Goal: Transaction & Acquisition: Book appointment/travel/reservation

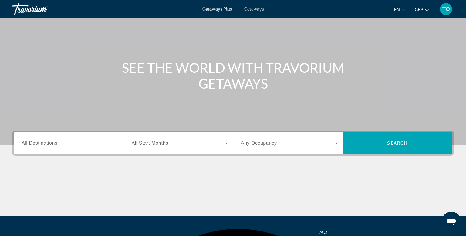
scroll to position [50, 0]
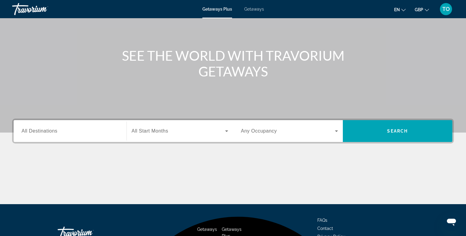
click at [158, 130] on span "All Start Months" at bounding box center [150, 130] width 37 height 5
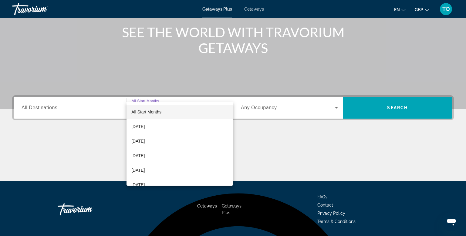
scroll to position [92, 0]
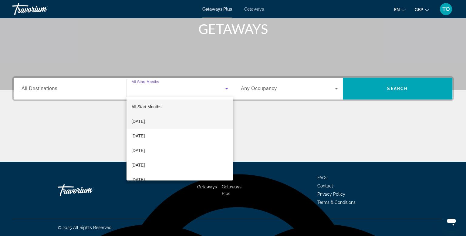
click at [145, 121] on span "[DATE]" at bounding box center [138, 121] width 13 height 7
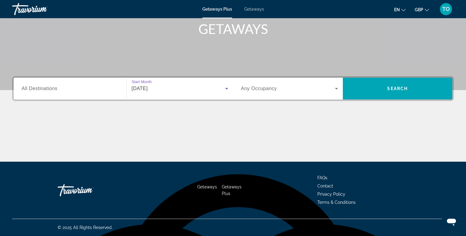
click at [260, 92] on span "Search widget" at bounding box center [288, 88] width 94 height 7
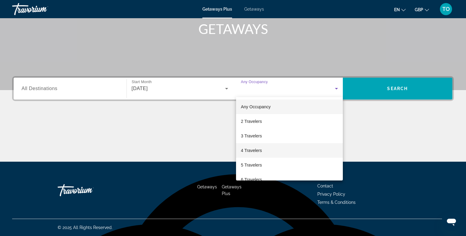
click at [253, 149] on span "4 Travelers" at bounding box center [251, 150] width 21 height 7
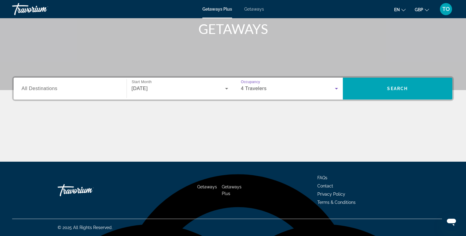
click at [35, 90] on span "All Destinations" at bounding box center [40, 88] width 36 height 5
click at [35, 90] on input "Destination All Destinations" at bounding box center [70, 88] width 97 height 7
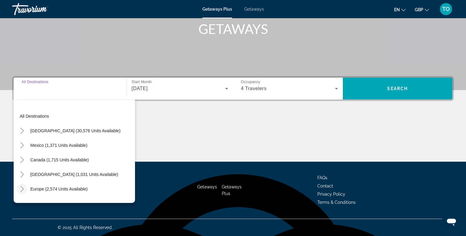
click at [22, 189] on icon "Toggle Europe (2,574 units available)" at bounding box center [22, 189] width 6 height 6
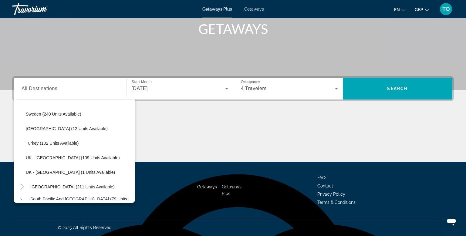
scroll to position [295, 0]
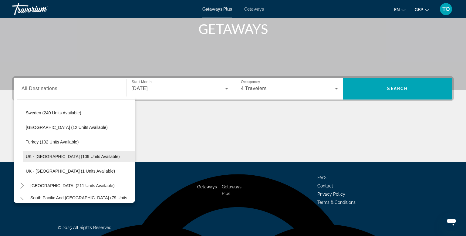
click at [83, 154] on span "UK - England (109 units available)" at bounding box center [73, 156] width 94 height 5
type input "**********"
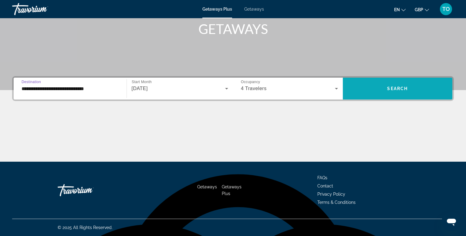
click at [409, 92] on span "Search widget" at bounding box center [398, 88] width 110 height 15
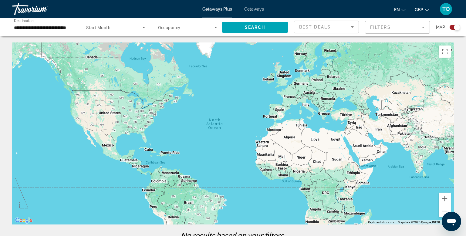
click at [255, 9] on span "Getaways" at bounding box center [254, 9] width 20 height 5
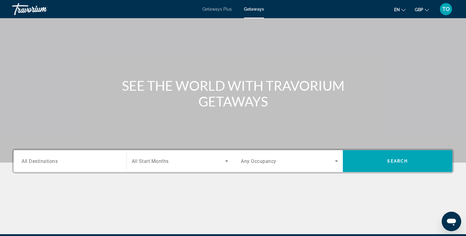
scroll to position [44, 0]
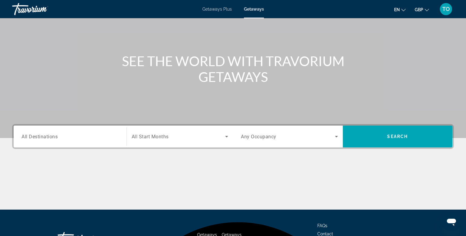
click at [42, 135] on span "All Destinations" at bounding box center [40, 137] width 36 height 6
click at [42, 135] on input "Destination All Destinations" at bounding box center [70, 136] width 97 height 7
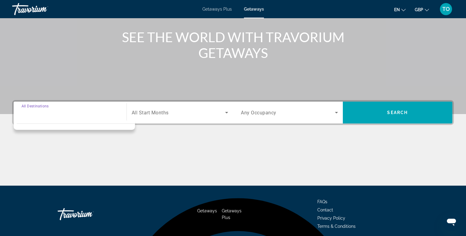
scroll to position [92, 0]
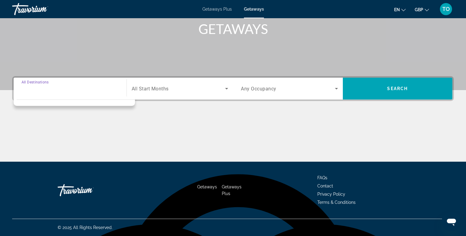
click at [168, 91] on span "All Start Months" at bounding box center [150, 89] width 37 height 6
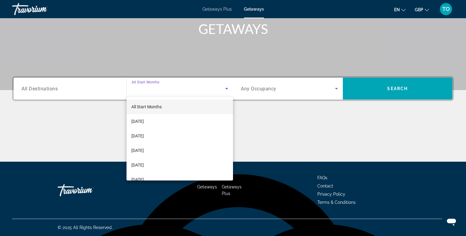
click at [61, 87] on div at bounding box center [233, 118] width 466 height 236
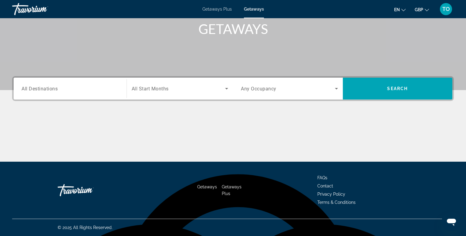
click at [50, 90] on span "All Destinations" at bounding box center [40, 89] width 36 height 6
click at [50, 90] on input "Destination All Destinations" at bounding box center [70, 88] width 97 height 7
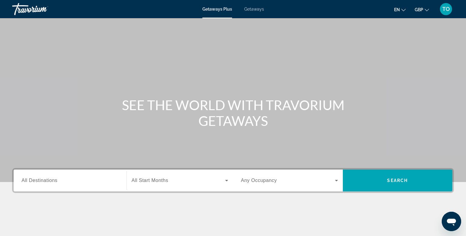
click at [254, 8] on span "Getaways" at bounding box center [254, 9] width 20 height 5
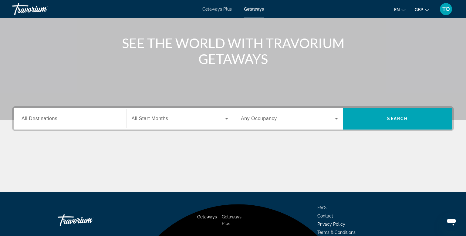
scroll to position [62, 0]
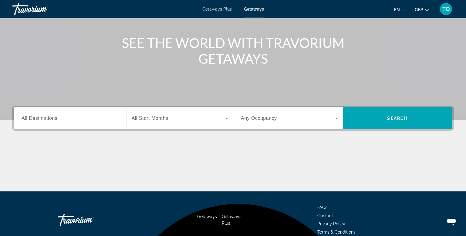
click at [40, 118] on span "All Destinations" at bounding box center [40, 118] width 36 height 5
click at [40, 118] on input "Destination All Destinations" at bounding box center [70, 118] width 97 height 7
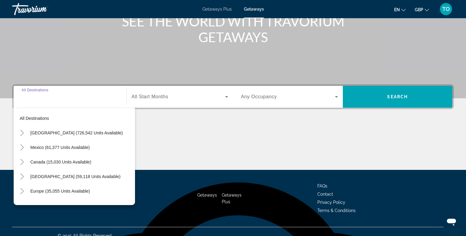
scroll to position [92, 0]
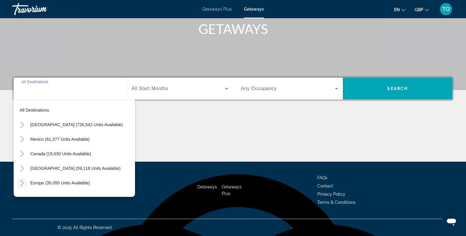
click at [21, 180] on icon "Toggle Europe (35,055 units available)" at bounding box center [21, 183] width 3 height 6
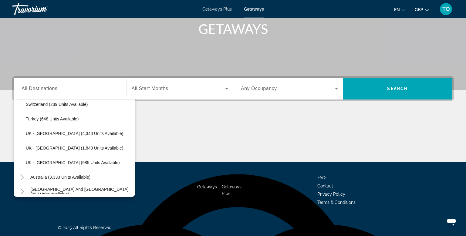
scroll to position [386, 0]
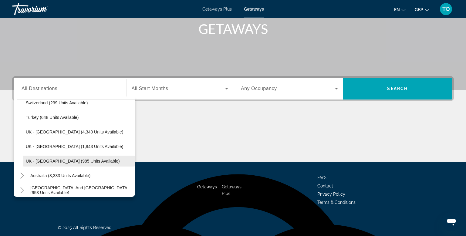
click at [60, 162] on span "UK - [GEOGRAPHIC_DATA] (985 units available)" at bounding box center [73, 161] width 94 height 5
type input "**********"
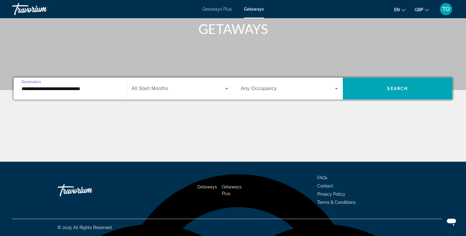
click at [299, 88] on span "Search widget" at bounding box center [288, 88] width 94 height 7
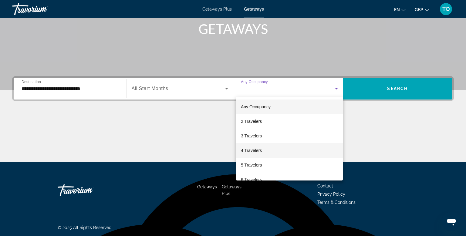
click at [260, 150] on span "4 Travelers" at bounding box center [251, 150] width 21 height 7
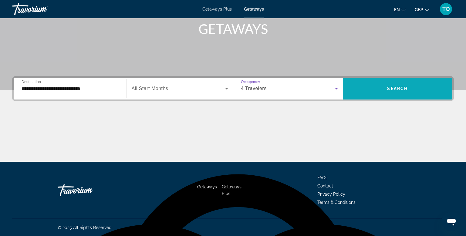
click at [417, 89] on span "Search widget" at bounding box center [398, 88] width 110 height 15
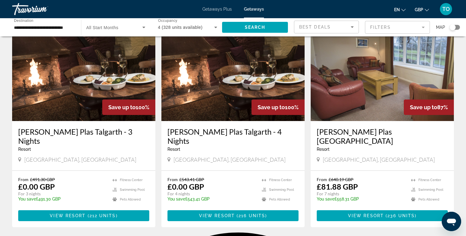
scroll to position [33, 0]
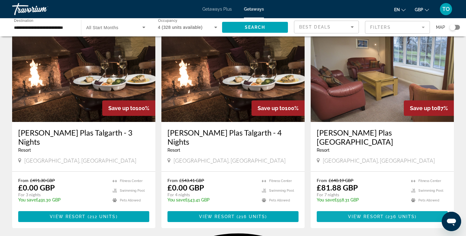
click at [350, 214] on span "View Resort" at bounding box center [366, 216] width 36 height 5
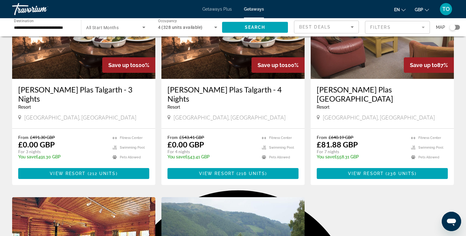
scroll to position [78, 0]
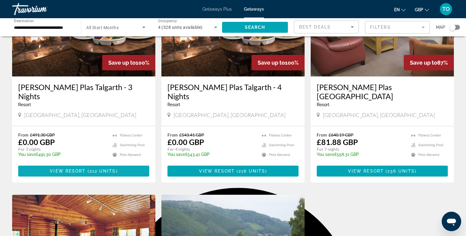
click at [88, 169] on span "( 212 units )" at bounding box center [102, 171] width 32 height 5
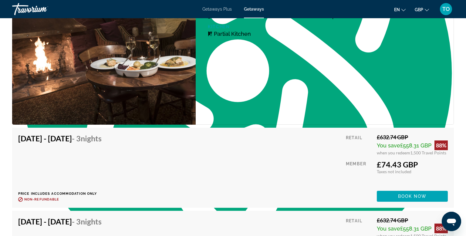
scroll to position [1142, 0]
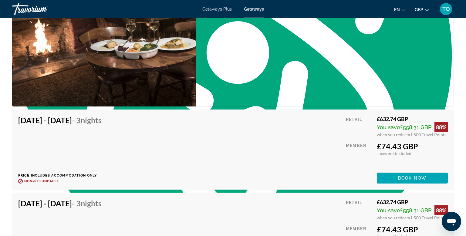
click at [432, 37] on div "1 Bedroom Unit (Partial Kitchen) Bedrooms 1 Max Occupancy 4 Kitchen Partial Kit…" at bounding box center [325, 37] width 258 height 140
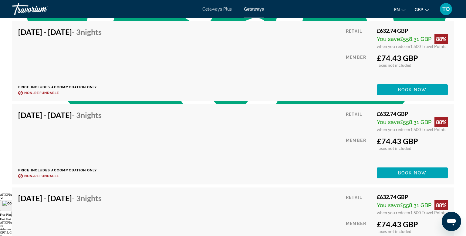
scroll to position [436, 0]
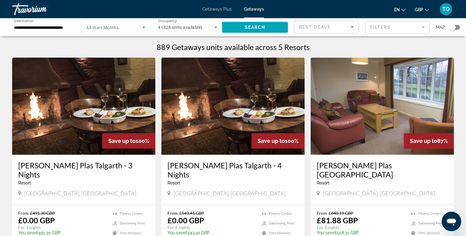
click at [69, 27] on input "**********" at bounding box center [43, 27] width 59 height 7
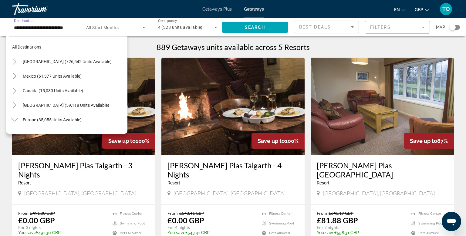
scroll to position [401, 0]
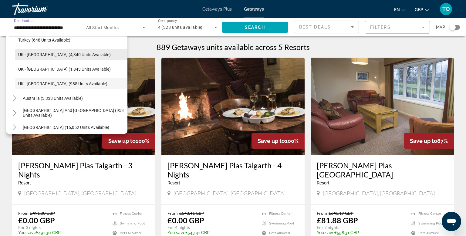
click at [56, 55] on span "UK - [GEOGRAPHIC_DATA] (4,340 units available)" at bounding box center [64, 54] width 93 height 5
type input "**********"
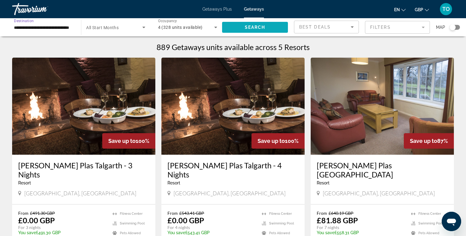
click at [278, 27] on span "Search widget" at bounding box center [255, 27] width 66 height 15
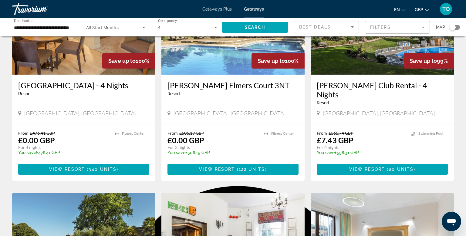
scroll to position [76, 0]
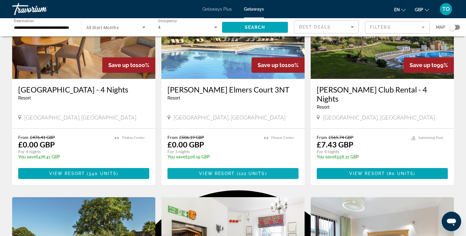
click at [250, 173] on span "122 units" at bounding box center [252, 173] width 26 height 5
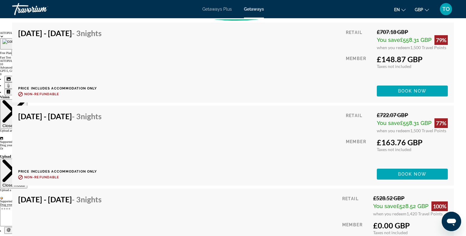
scroll to position [1510, 0]
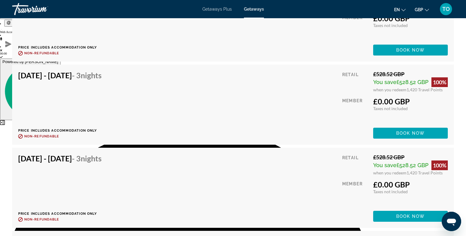
scroll to position [1595, 0]
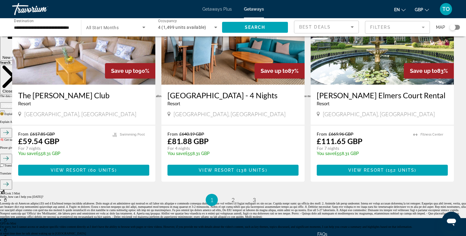
scroll to position [715, 0]
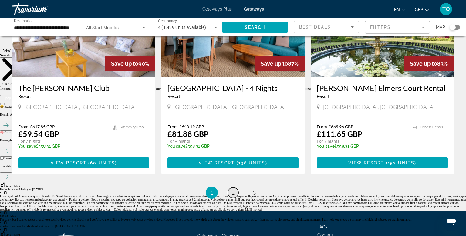
click at [233, 190] on span "2" at bounding box center [233, 193] width 3 height 7
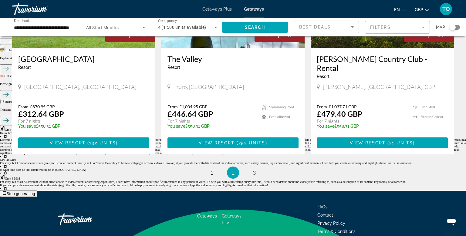
scroll to position [773, 0]
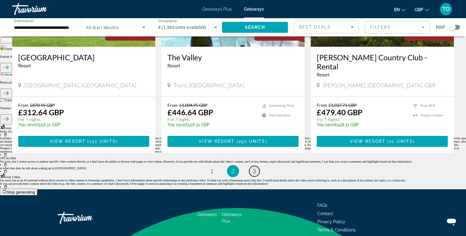
click at [256, 166] on link "page 3" at bounding box center [254, 171] width 11 height 11
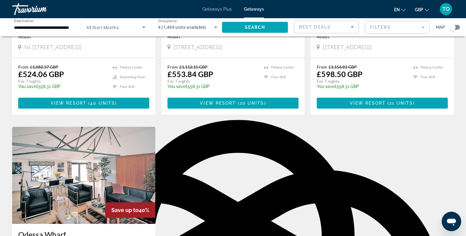
scroll to position [270, 0]
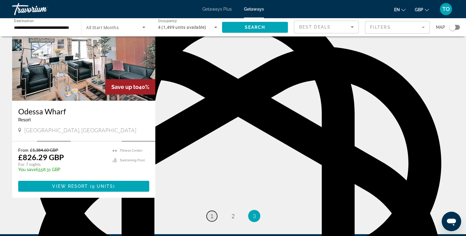
click at [213, 213] on span "1" at bounding box center [211, 216] width 3 height 7
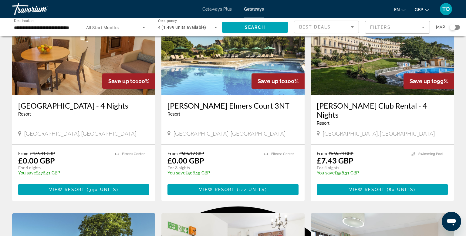
scroll to position [76, 0]
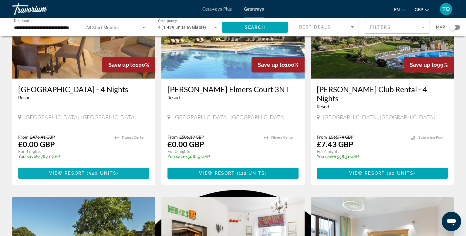
click at [77, 172] on span "View Resort" at bounding box center [67, 173] width 36 height 5
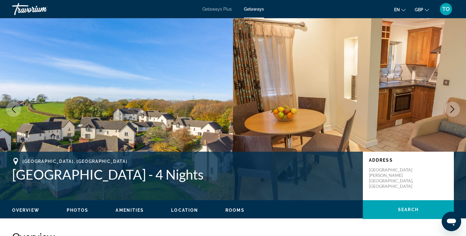
click at [124, 209] on span "Amenities" at bounding box center [130, 210] width 28 height 5
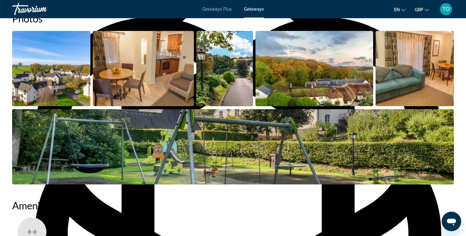
scroll to position [290, 0]
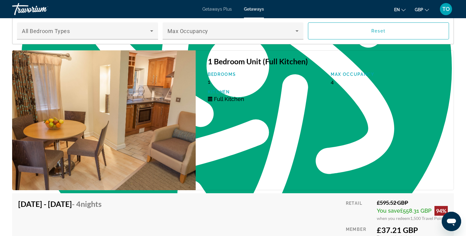
scroll to position [1116, 0]
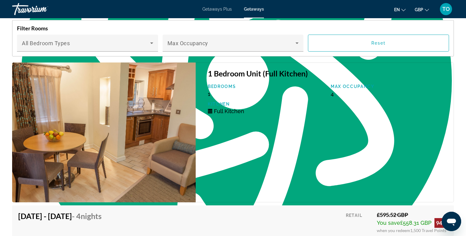
click at [156, 107] on img "Main content" at bounding box center [104, 133] width 184 height 140
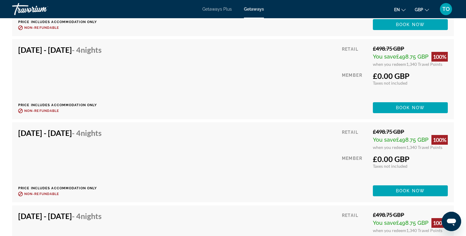
scroll to position [5820, 0]
